Goal: Check status: Check status

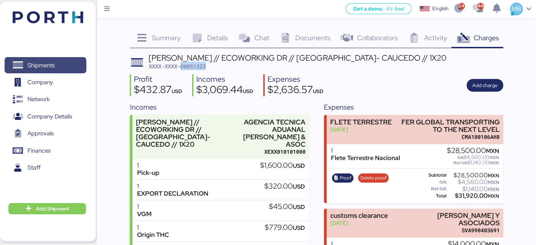
click at [36, 67] on span "Shipments" at bounding box center [41, 65] width 27 height 10
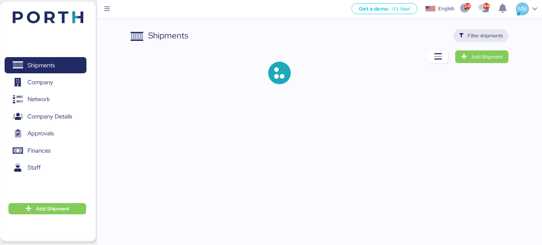
click at [478, 36] on span "Filter shipments" at bounding box center [484, 35] width 35 height 8
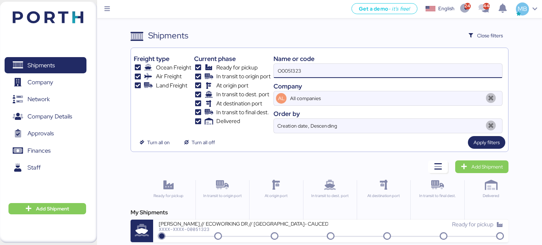
drag, startPoint x: 318, startPoint y: 70, endPoint x: 231, endPoint y: 62, distance: 87.5
click at [231, 62] on div "Freight type Ocean Freight Air Freight Land Freight Current phase Ready for pic…" at bounding box center [320, 92] width 372 height 83
paste input "O0051988"
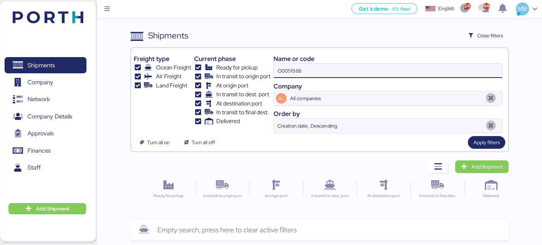
type input "O0051988"
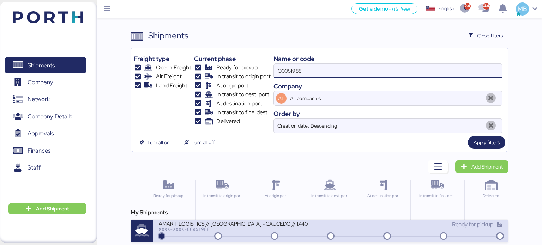
click at [248, 232] on div "AMARIT LOGISTICS // [GEOGRAPHIC_DATA] - CAUCEDO // 1X40 XXXX-XXXX-O0051988" at bounding box center [245, 227] width 172 height 15
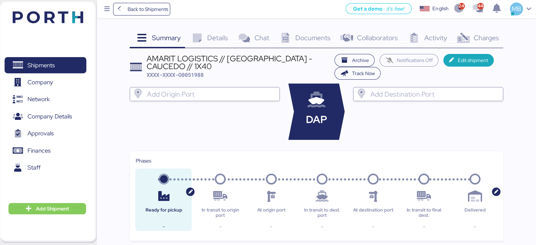
click at [491, 39] on span "Charges" at bounding box center [486, 37] width 25 height 9
